Goal: Task Accomplishment & Management: Manage account settings

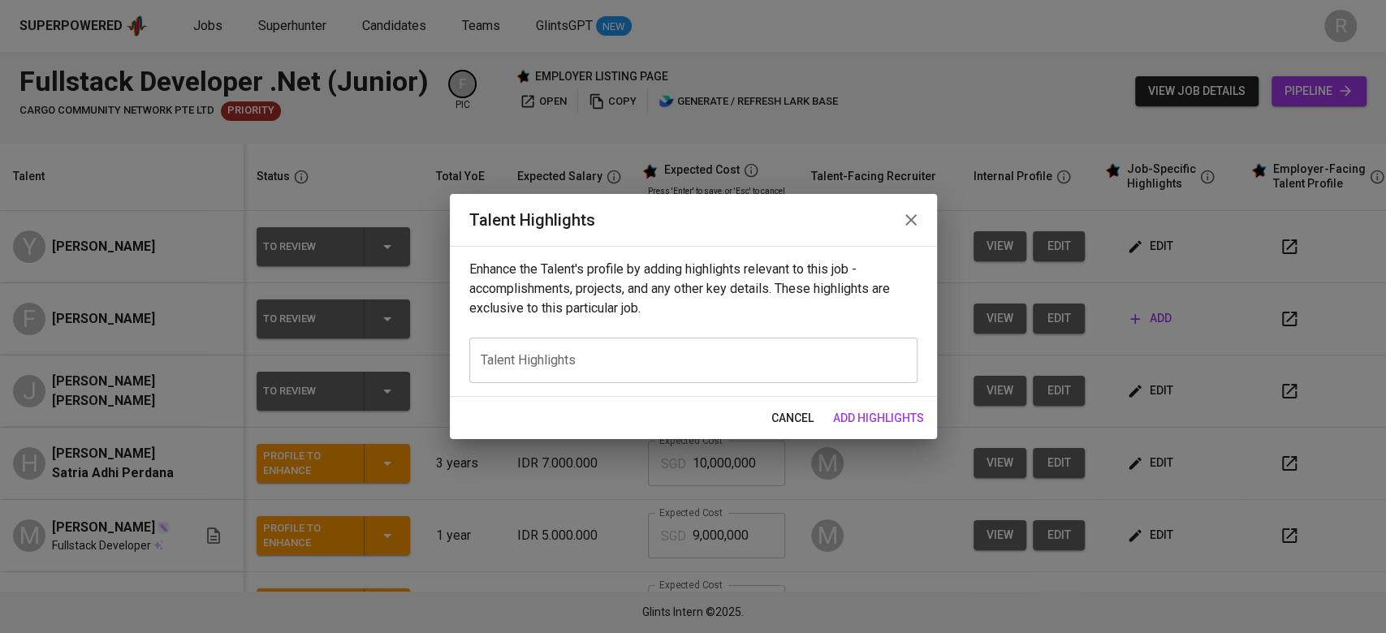
click at [715, 364] on textarea at bounding box center [694, 359] width 426 height 15
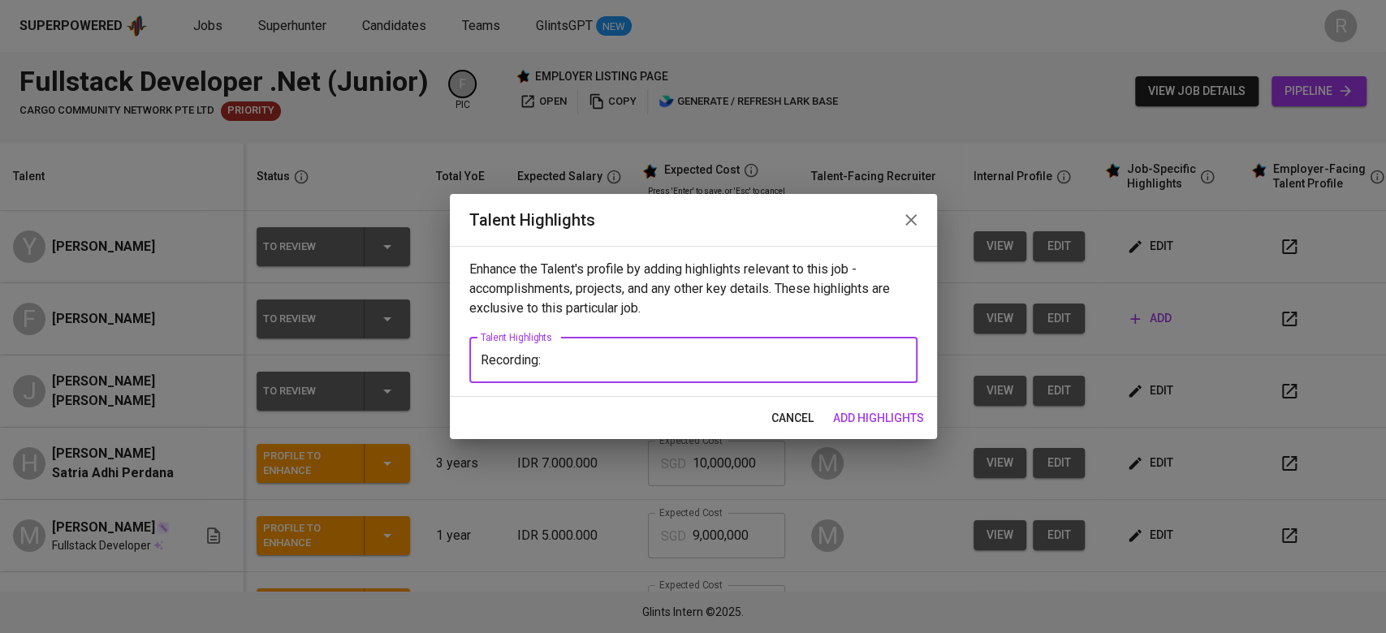
paste textarea "[URL][DOMAIN_NAME]"
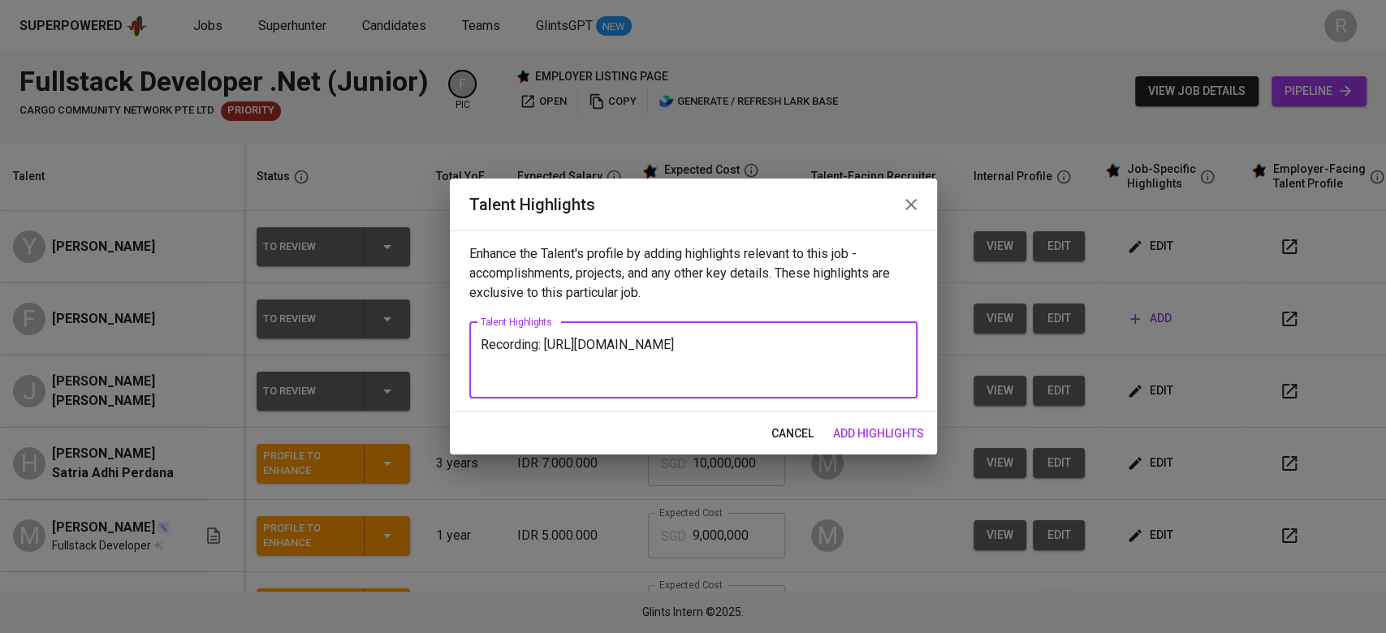
type textarea "Recording: [URL][DOMAIN_NAME]"
click at [864, 432] on span "add highlights" at bounding box center [878, 434] width 91 height 20
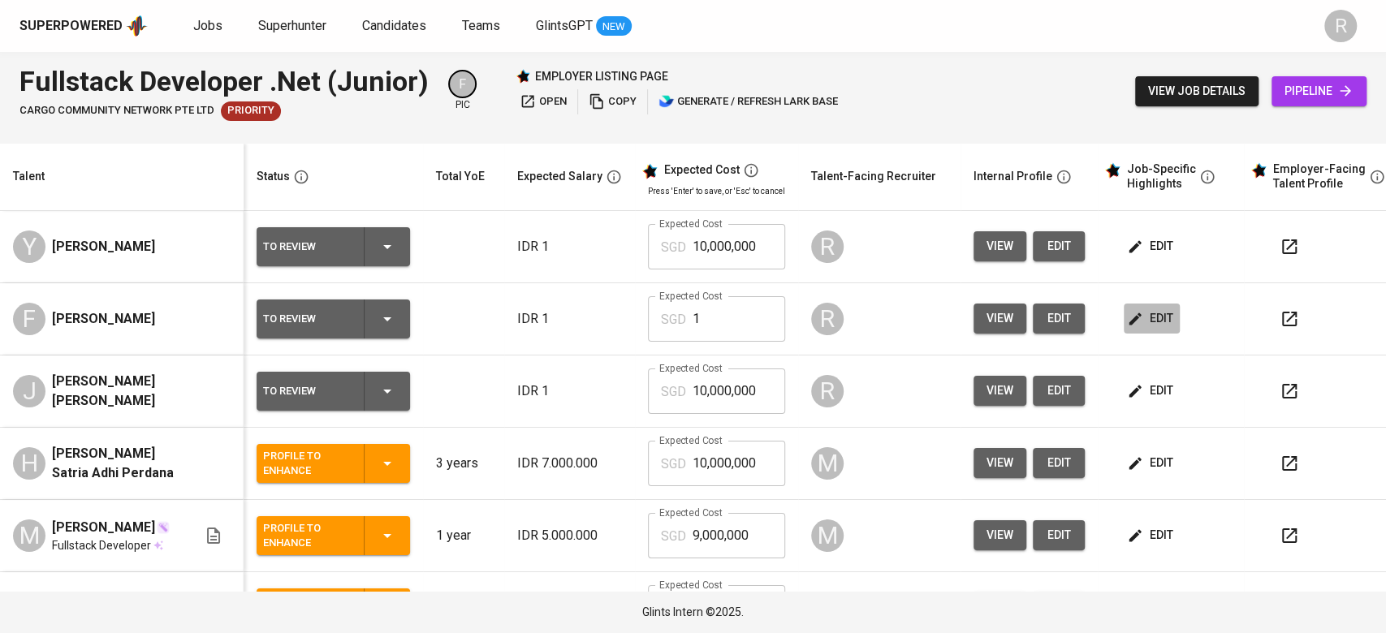
click at [1168, 318] on span "edit" at bounding box center [1152, 319] width 43 height 20
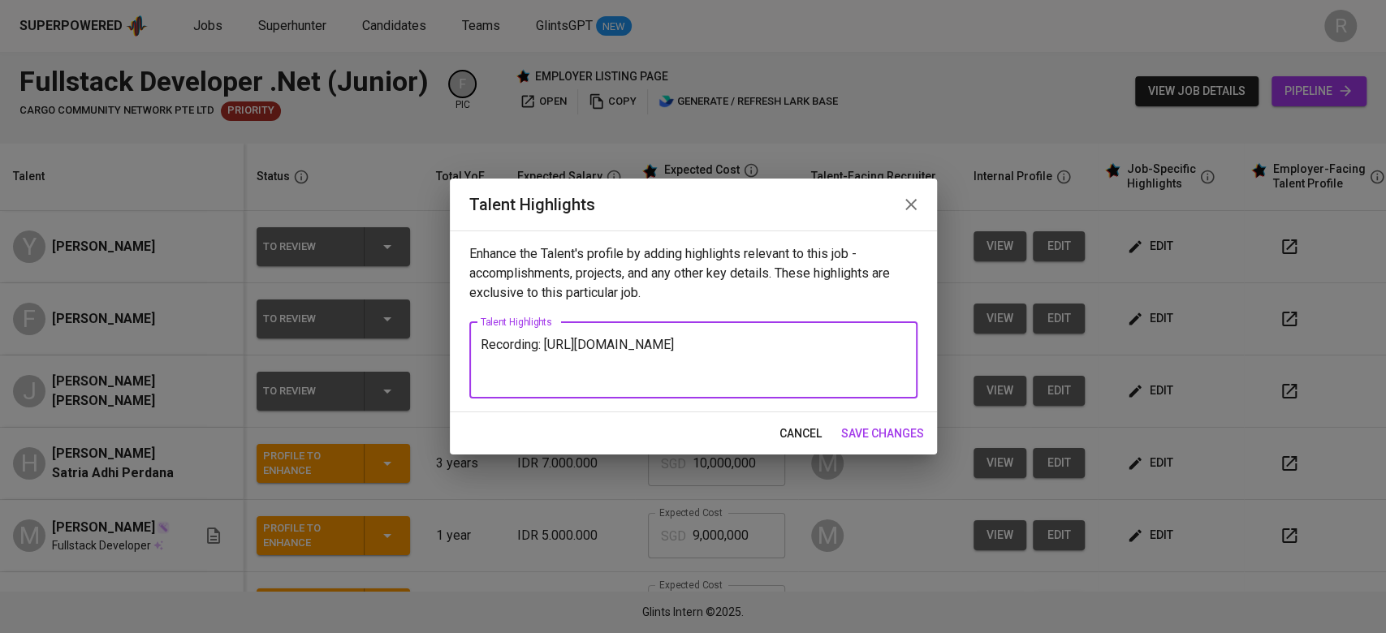
click at [481, 340] on textarea "Recording: [URL][DOMAIN_NAME]" at bounding box center [694, 360] width 426 height 46
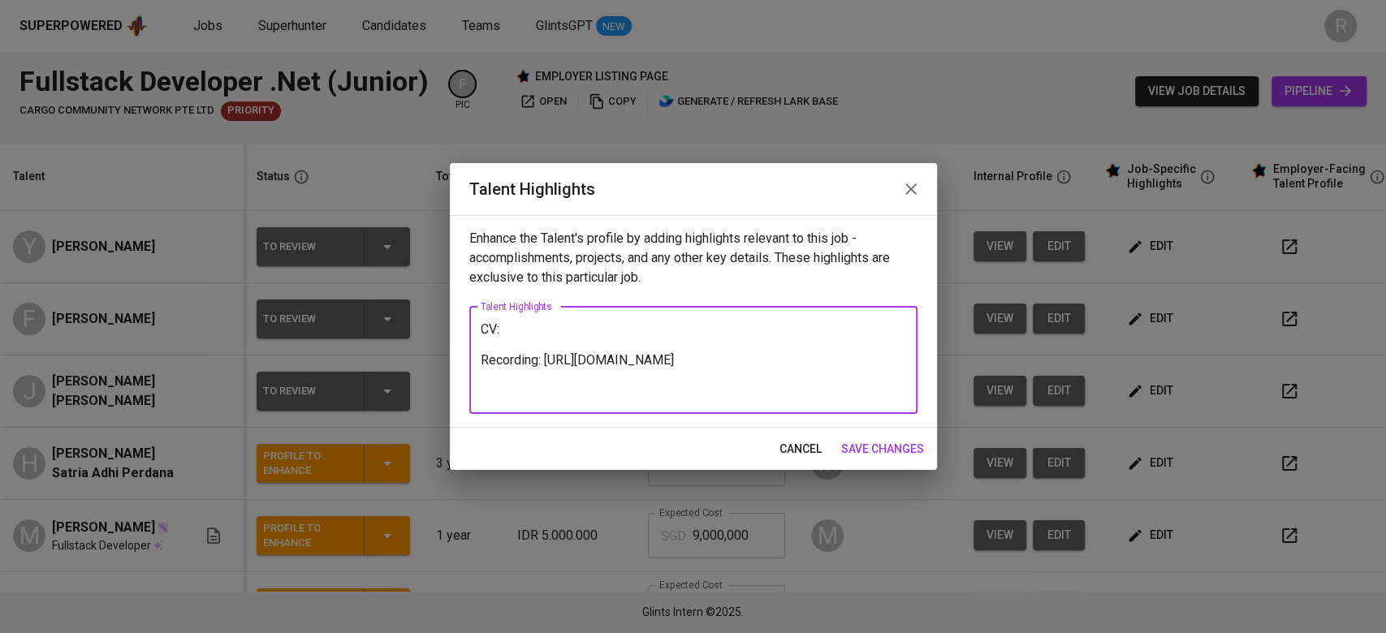
type textarea "CV: Recording: [URL][DOMAIN_NAME]"
click at [845, 442] on span "save changes" at bounding box center [882, 449] width 83 height 20
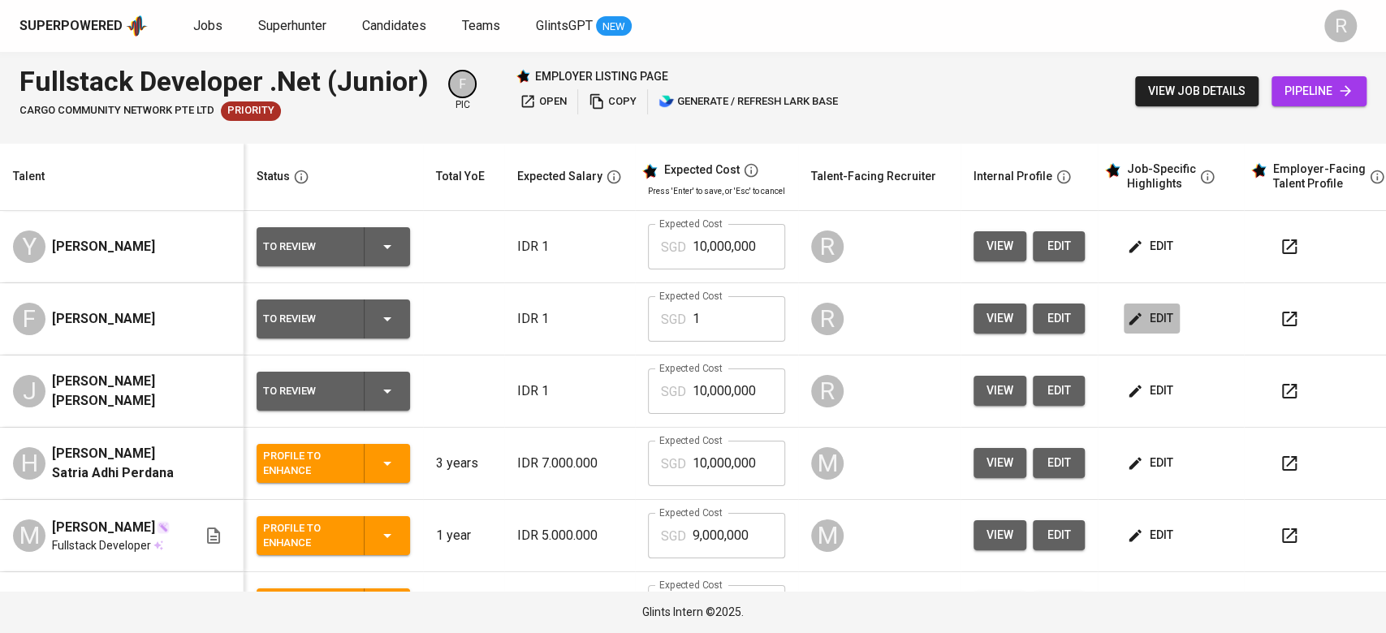
click at [1152, 325] on span "edit" at bounding box center [1152, 319] width 43 height 20
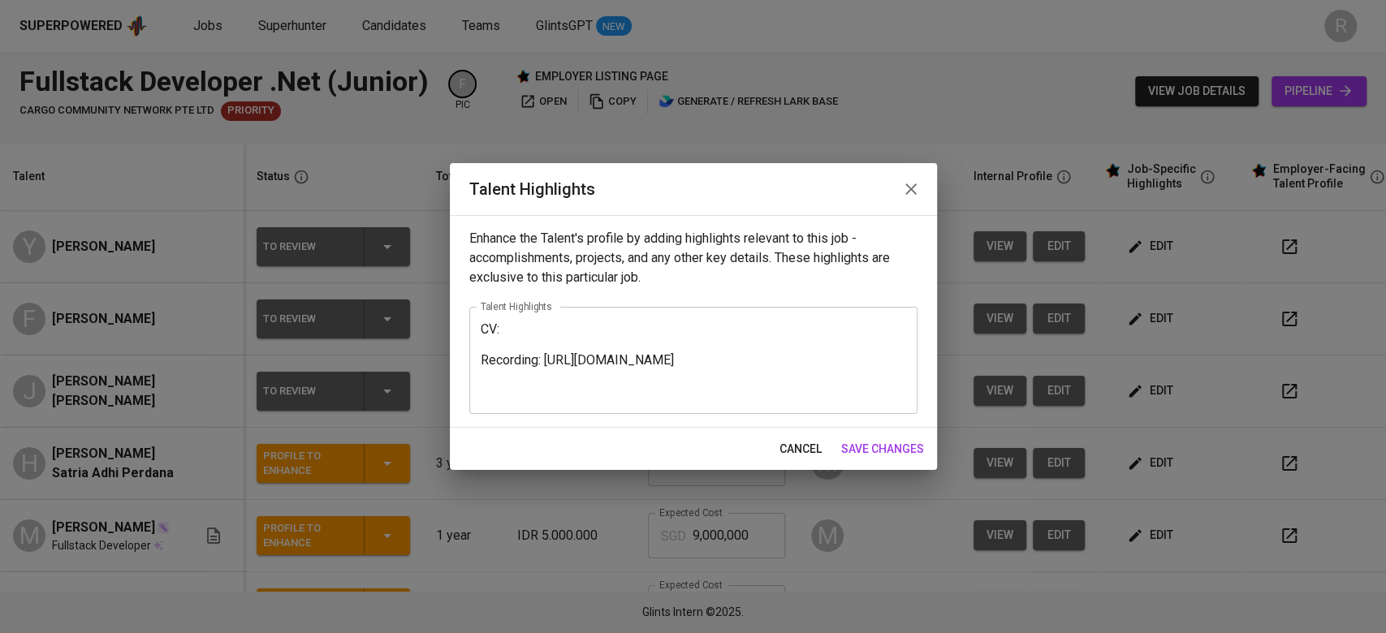
click at [518, 341] on textarea "CV: Recording: [URL][DOMAIN_NAME]" at bounding box center [694, 360] width 426 height 77
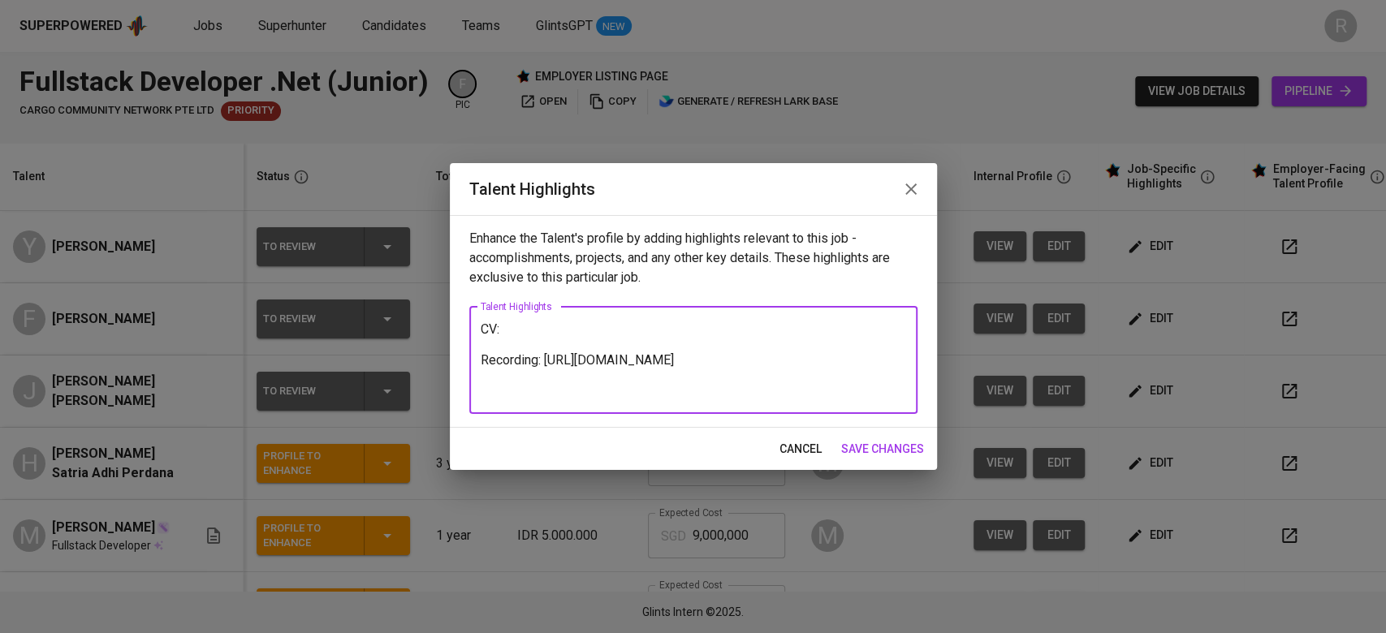
click at [517, 333] on textarea "CV: Recording: [URL][DOMAIN_NAME]" at bounding box center [694, 360] width 426 height 77
paste textarea "[URL][DOMAIN_NAME]"
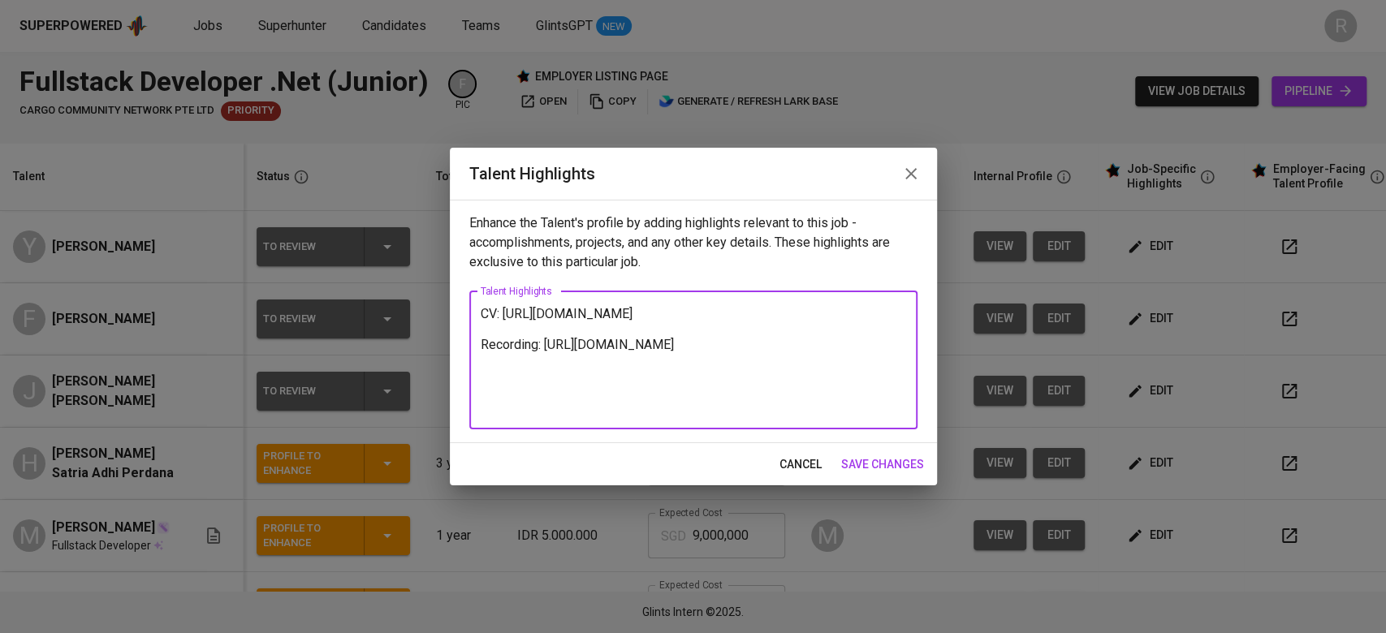
type textarea "CV: [URL][DOMAIN_NAME] Recording: [URL][DOMAIN_NAME]"
click at [867, 474] on button "save changes" at bounding box center [883, 465] width 96 height 30
